Goal: Transaction & Acquisition: Purchase product/service

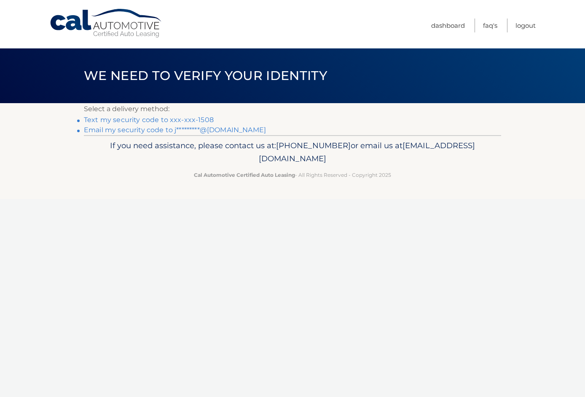
click at [178, 120] on link "Text my security code to xxx-xxx-1508" at bounding box center [149, 120] width 130 height 8
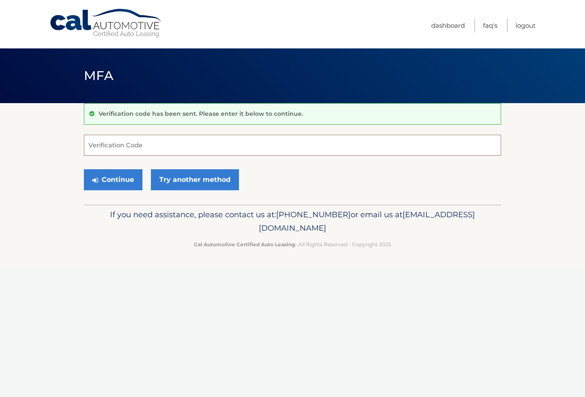
click at [293, 143] on input "Verification Code" at bounding box center [292, 145] width 417 height 21
type input "690937"
click at [84, 169] on button "Continue" at bounding box center [113, 179] width 59 height 21
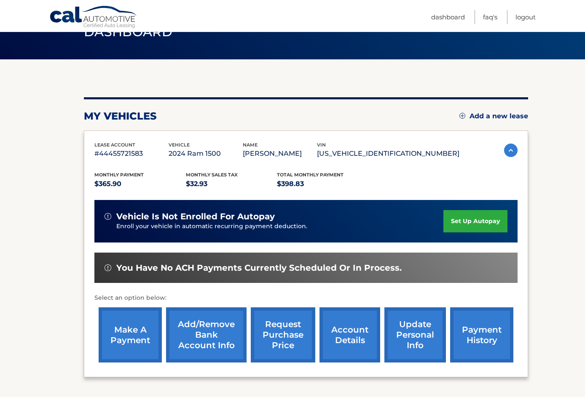
scroll to position [46, 0]
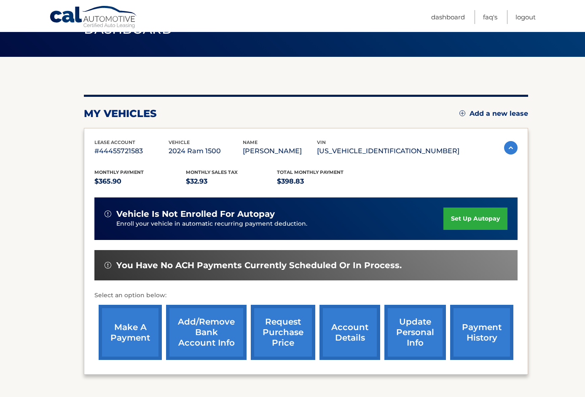
click at [123, 328] on link "make a payment" at bounding box center [130, 332] width 63 height 55
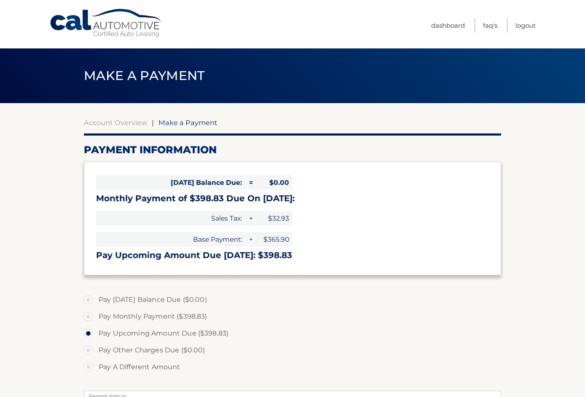
select select "MDEzMWQzMjctNGUyMi00MTI3LWI3ZTEtZGNiZTI1Y2JmZDUy"
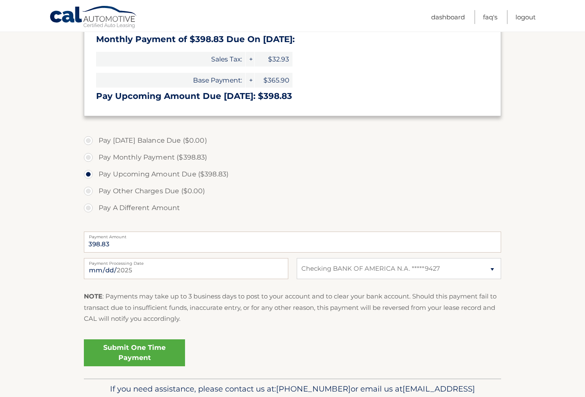
scroll to position [160, 0]
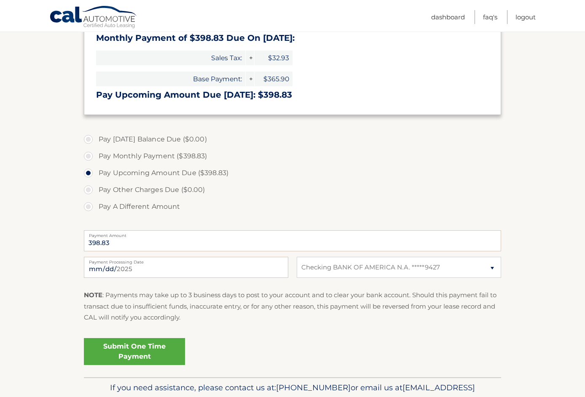
click at [140, 351] on link "Submit One Time Payment" at bounding box center [134, 351] width 101 height 27
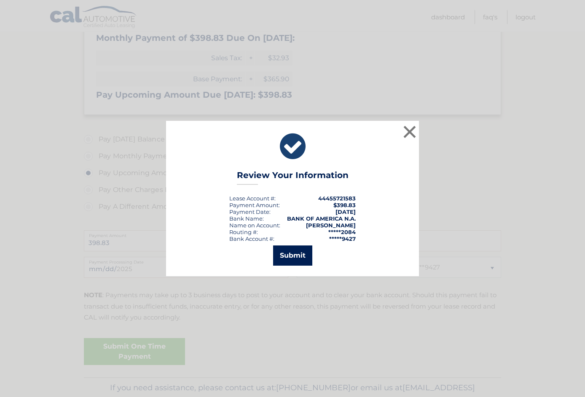
click at [296, 254] on button "Submit" at bounding box center [292, 256] width 39 height 20
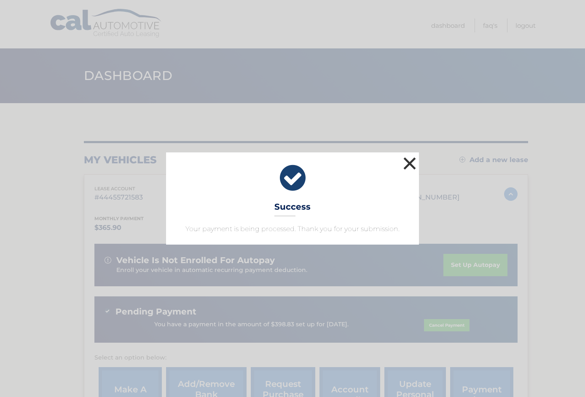
click at [404, 166] on button "×" at bounding box center [409, 163] width 17 height 17
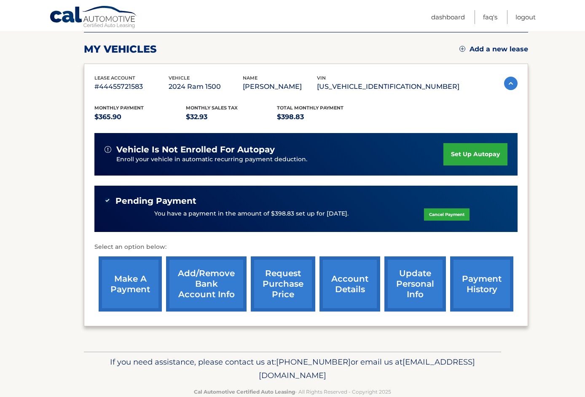
scroll to position [129, 0]
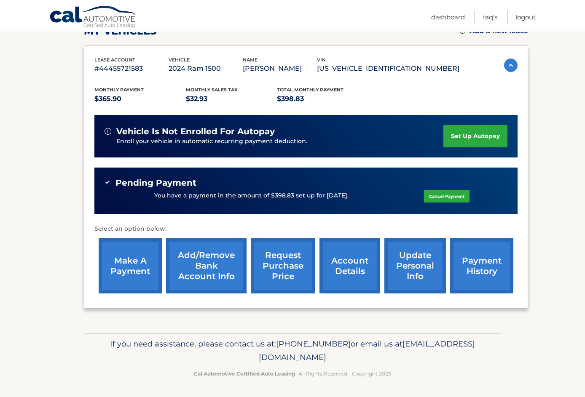
click at [482, 262] on link "payment history" at bounding box center [481, 265] width 63 height 55
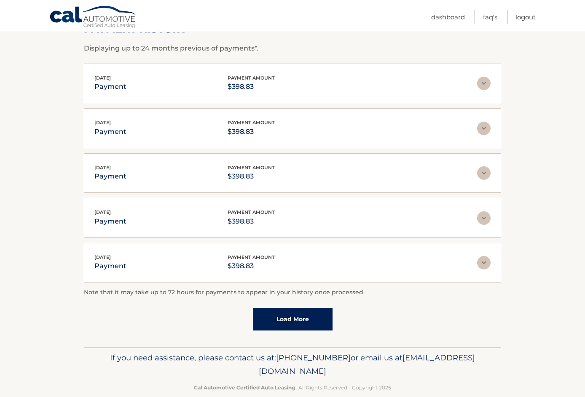
scroll to position [155, 0]
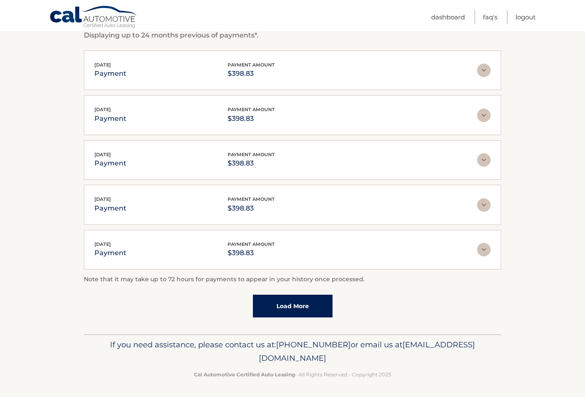
click at [291, 310] on link "Load More" at bounding box center [293, 306] width 80 height 23
